Goal: Find specific page/section

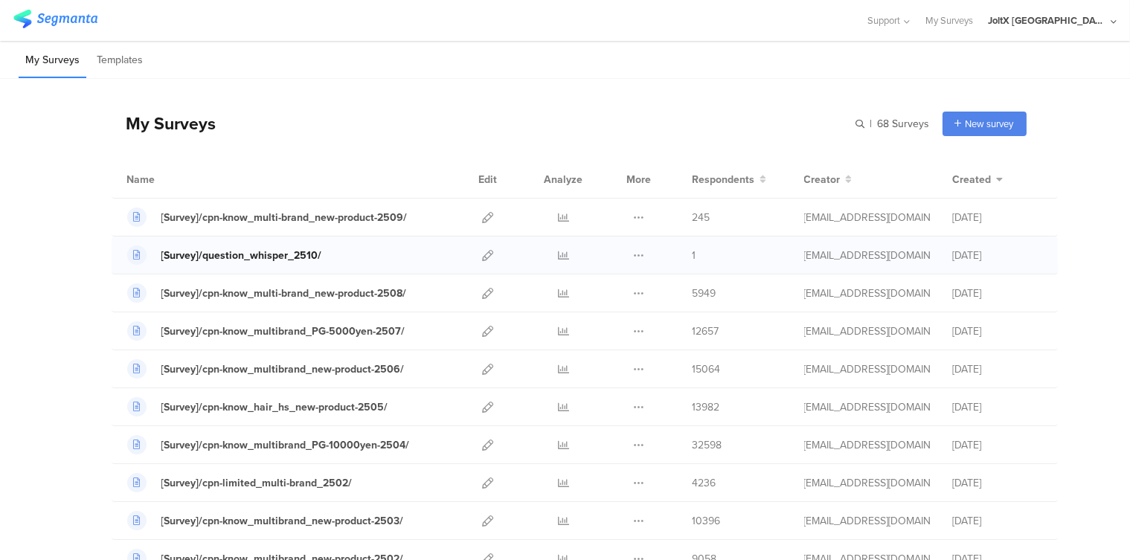
click at [302, 254] on div "[Survey]/question_whisper_2510/" at bounding box center [241, 256] width 161 height 16
click at [483, 254] on icon at bounding box center [488, 255] width 11 height 11
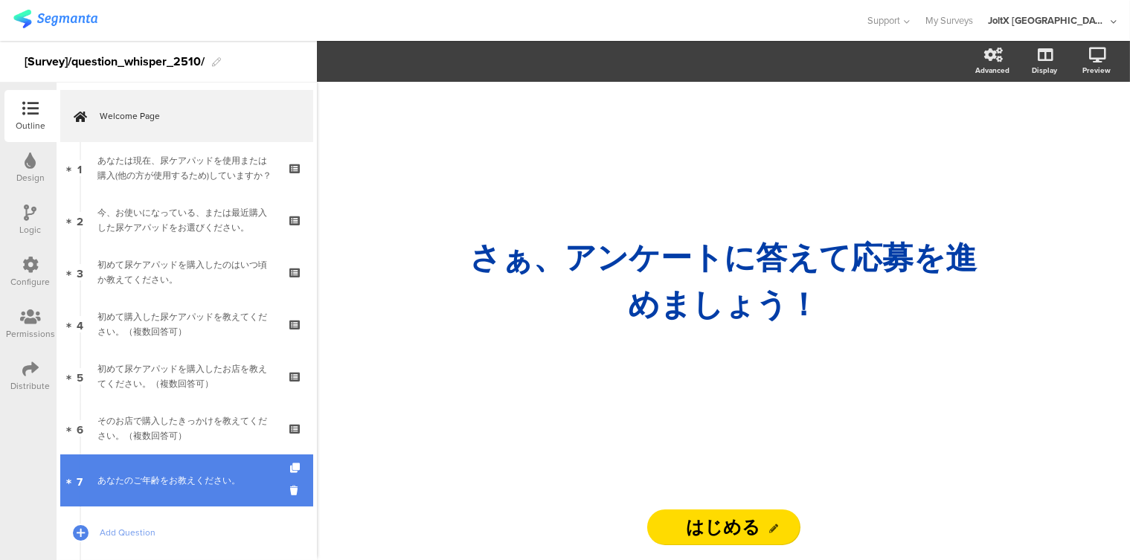
scroll to position [83, 0]
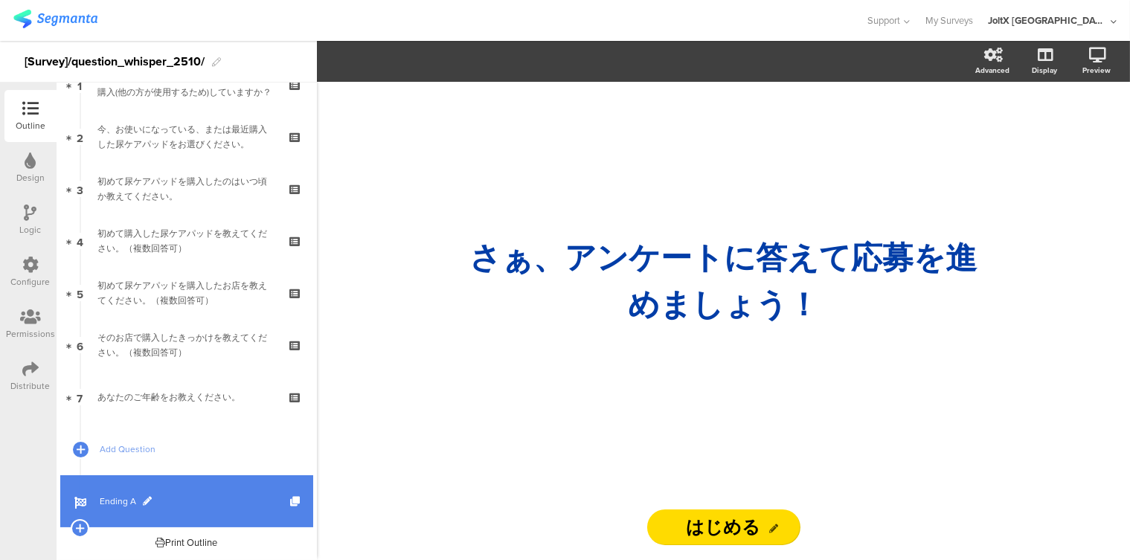
click at [121, 500] on span "Ending A" at bounding box center [195, 501] width 190 height 15
